Goal: Information Seeking & Learning: Check status

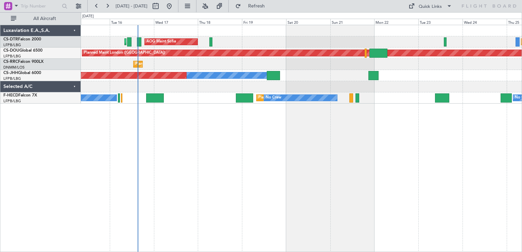
click at [219, 115] on div "AOG Maint Sofia Planned Maint Sofia [GEOGRAPHIC_DATA] ([GEOGRAPHIC_DATA]) Plann…" at bounding box center [301, 139] width 441 height 228
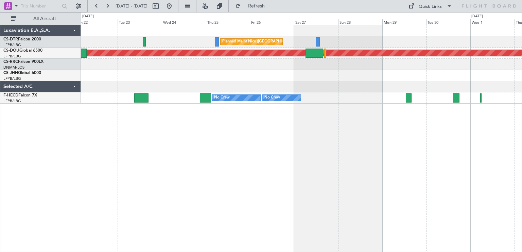
click at [56, 132] on div "Planned Maint Nice ([GEOGRAPHIC_DATA]) Planned Maint [GEOGRAPHIC_DATA] ([GEOGRA…" at bounding box center [261, 132] width 522 height 240
click at [472, 141] on div "Planned Maint Nice ([GEOGRAPHIC_DATA]) Planned Maint [GEOGRAPHIC_DATA] ([GEOGRA…" at bounding box center [301, 139] width 441 height 228
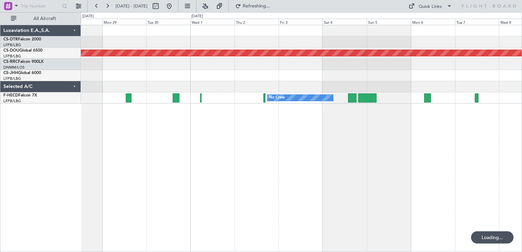
click at [231, 130] on div "Planned Maint Nice ([GEOGRAPHIC_DATA]) Planned Maint [GEOGRAPHIC_DATA] ([GEOGRA…" at bounding box center [301, 139] width 441 height 228
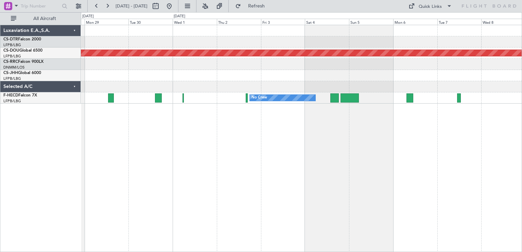
click at [479, 129] on div "Planned Maint Nice ([GEOGRAPHIC_DATA]) Planned Maint [GEOGRAPHIC_DATA] ([GEOGRA…" at bounding box center [301, 139] width 441 height 228
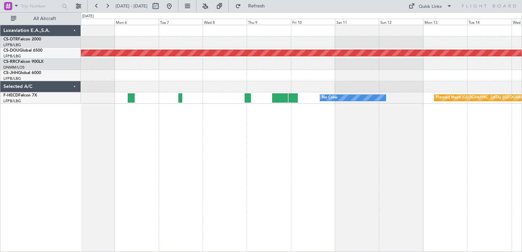
click at [216, 126] on div "Planned Maint London ([GEOGRAPHIC_DATA]) Planned Maint [GEOGRAPHIC_DATA] ([GEOG…" at bounding box center [301, 139] width 441 height 228
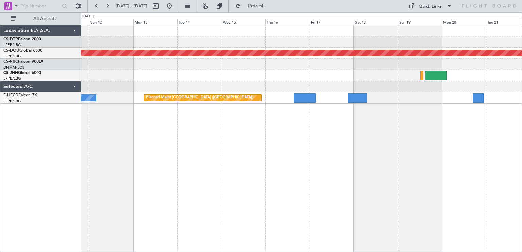
click at [227, 132] on div "Planned Maint London ([GEOGRAPHIC_DATA]) Planned Maint [GEOGRAPHIC_DATA] ([GEOG…" at bounding box center [301, 139] width 441 height 228
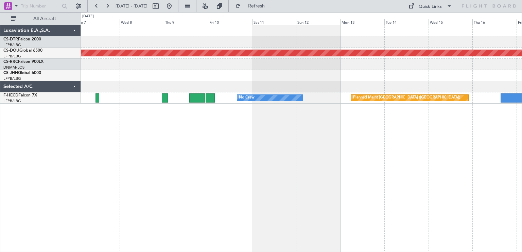
click at [460, 69] on div "Planned Maint London ([GEOGRAPHIC_DATA]) Planned Maint [GEOGRAPHIC_DATA] ([GEOG…" at bounding box center [301, 64] width 441 height 79
